Goal: Task Accomplishment & Management: Manage account settings

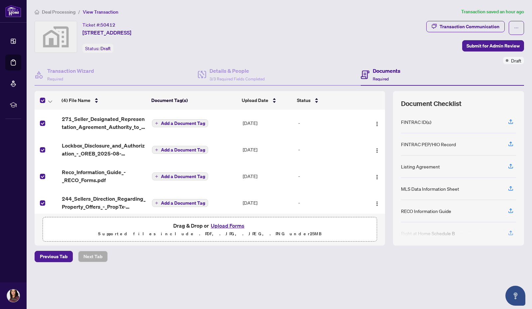
click at [495, 46] on span "Submit for Admin Review" at bounding box center [492, 46] width 53 height 11
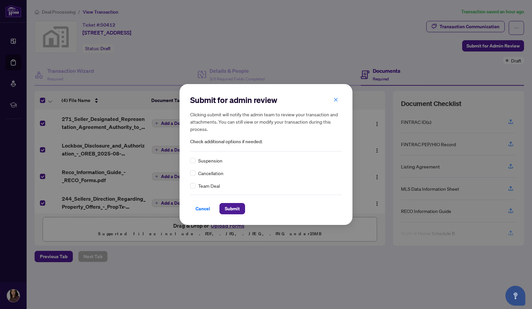
click at [233, 206] on span "Submit" at bounding box center [232, 208] width 15 height 11
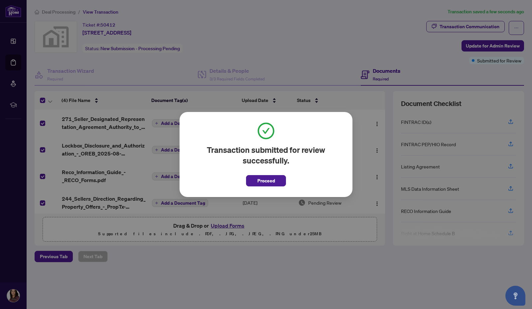
click at [272, 181] on span "Proceed" at bounding box center [266, 181] width 18 height 11
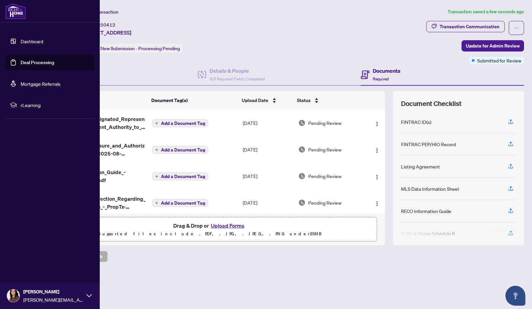
click at [26, 40] on link "Dashboard" at bounding box center [32, 41] width 23 height 6
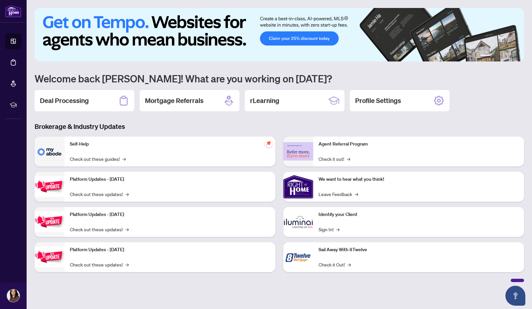
click at [75, 99] on h2 "Deal Processing" at bounding box center [64, 100] width 49 height 9
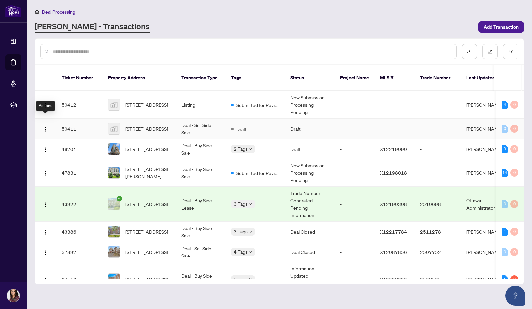
click at [45, 127] on img "button" at bounding box center [45, 129] width 5 height 5
click at [138, 125] on span "[STREET_ADDRESS]" at bounding box center [146, 128] width 43 height 7
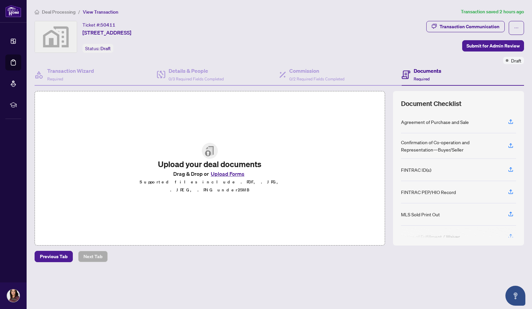
click at [517, 24] on span "button" at bounding box center [516, 28] width 5 height 11
click at [372, 38] on div "Ticket #: 50411 [STREET_ADDRESS] Status: Draft" at bounding box center [229, 37] width 389 height 32
click at [518, 25] on span "button" at bounding box center [516, 28] width 5 height 11
click at [500, 63] on span "Delete Transaction" at bounding box center [493, 63] width 51 height 7
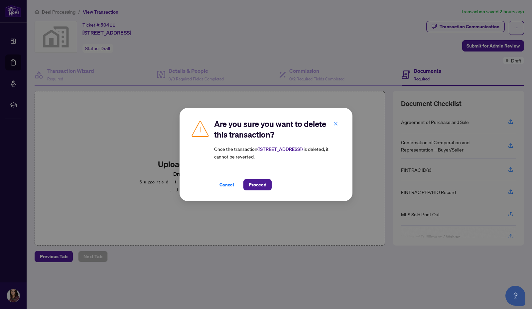
click at [256, 183] on span "Proceed" at bounding box center [258, 185] width 18 height 11
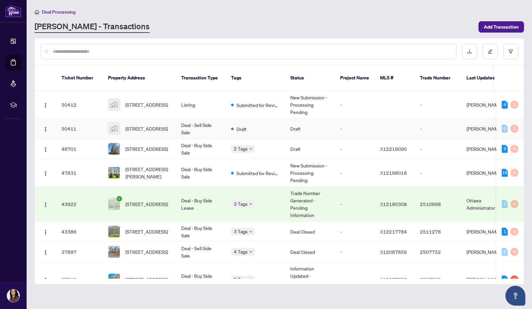
click at [447, 123] on td "-" at bounding box center [438, 129] width 47 height 20
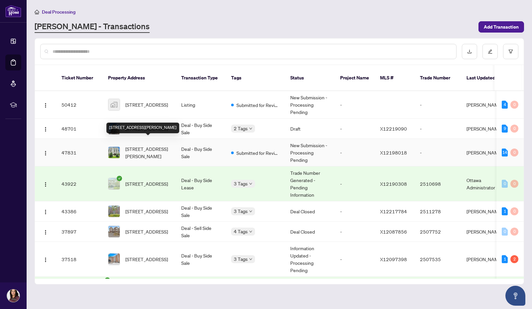
click at [140, 145] on span "[STREET_ADDRESS][PERSON_NAME]" at bounding box center [147, 152] width 45 height 15
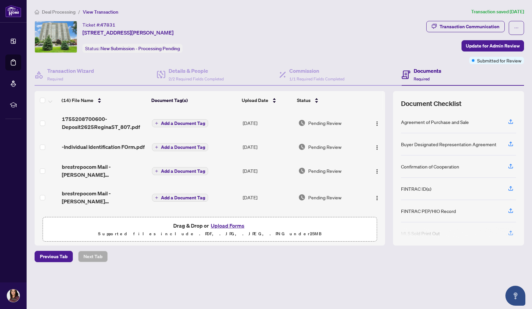
scroll to position [133, 0]
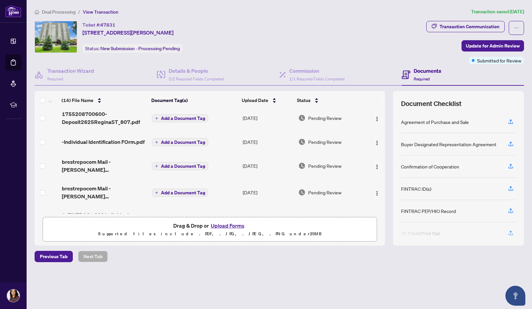
click at [88, 144] on span "-Individual Identification FOrm.pdf" at bounding box center [103, 142] width 83 height 8
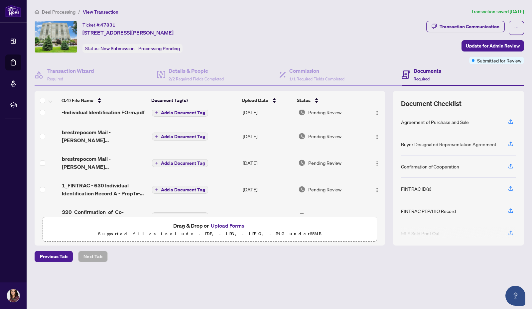
scroll to position [180, 0]
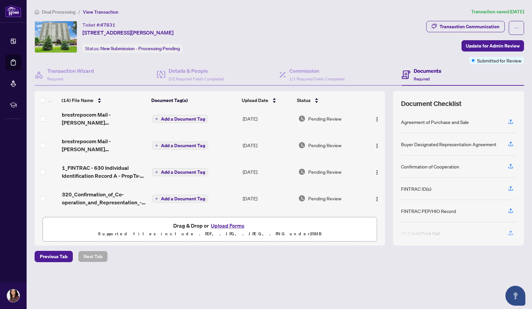
click at [72, 171] on span "1_FINTRAC - 630 Individual Identification Record A - PropTx-[PERSON_NAME].pdf" at bounding box center [104, 172] width 85 height 16
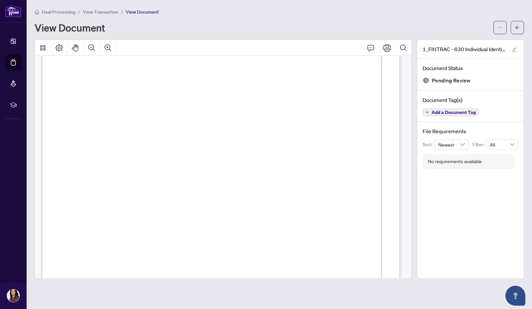
scroll to position [61, 0]
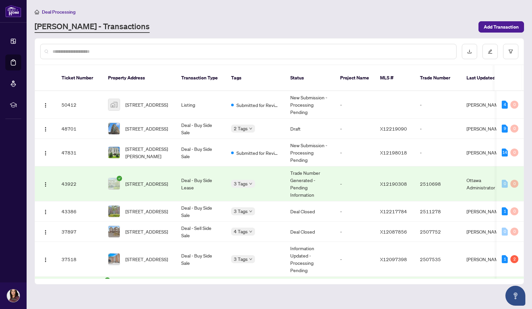
click at [139, 125] on span "[STREET_ADDRESS]" at bounding box center [146, 128] width 43 height 7
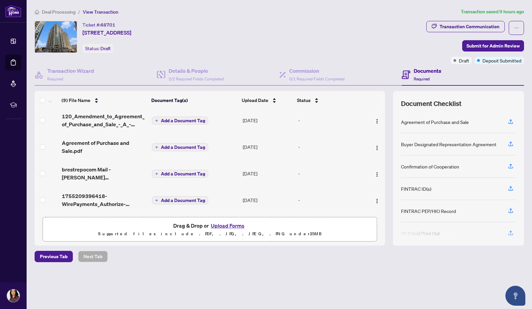
scroll to position [138, 0]
click at [97, 196] on span "1755209396418-WirePayments_Authorize-PaymentResults.pdf" at bounding box center [104, 200] width 85 height 16
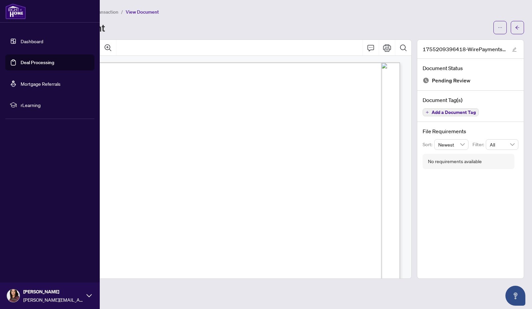
click at [31, 41] on link "Dashboard" at bounding box center [32, 41] width 23 height 6
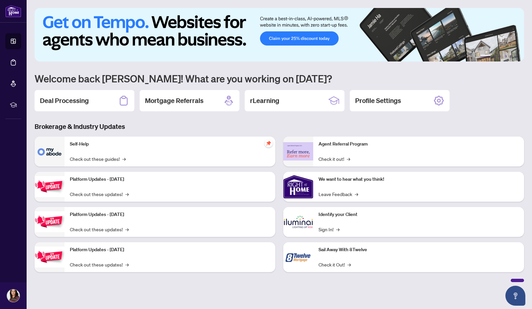
click at [77, 102] on h2 "Deal Processing" at bounding box center [64, 100] width 49 height 9
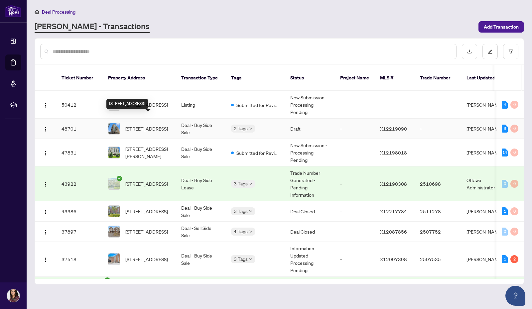
click at [145, 125] on span "[STREET_ADDRESS]" at bounding box center [146, 128] width 43 height 7
